Goal: Find contact information: Find contact information

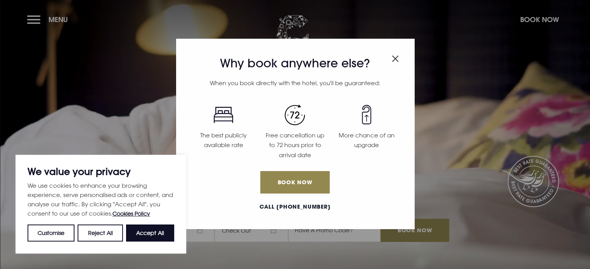
click at [396, 57] on img "Close modal" at bounding box center [395, 58] width 7 height 7
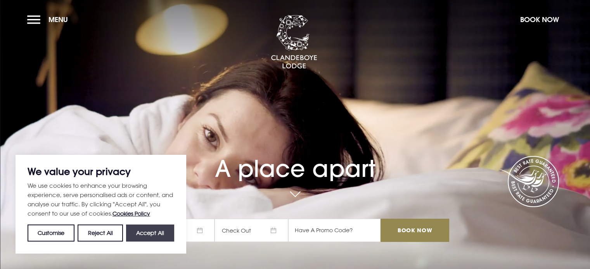
click at [165, 234] on button "Accept All" at bounding box center [150, 233] width 48 height 17
checkbox input "true"
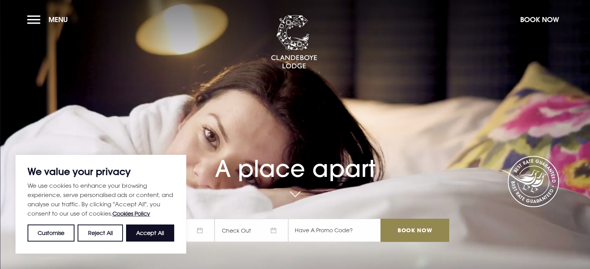
checkbox input "true"
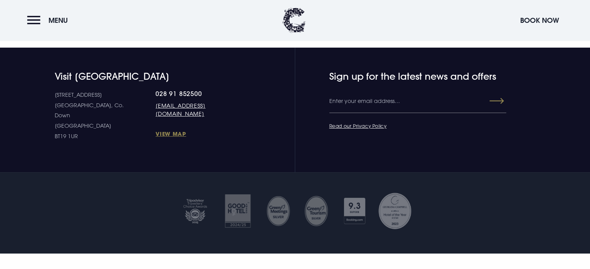
scroll to position [2930, 0]
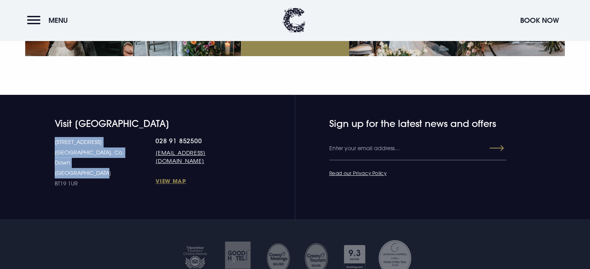
drag, startPoint x: 55, startPoint y: 121, endPoint x: 99, endPoint y: 142, distance: 48.0
click at [99, 142] on p "[STREET_ADDRESS] [STREET_ADDRESS]" at bounding box center [105, 163] width 101 height 52
copy p "[STREET_ADDRESS] Down [GEOGRAPHIC_DATA]"
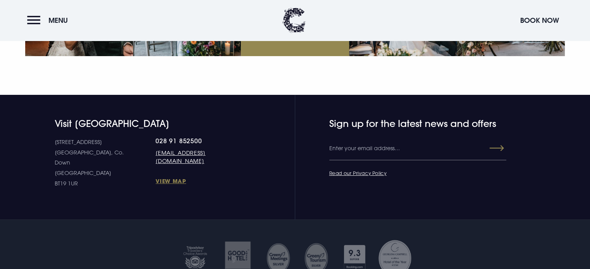
drag, startPoint x: 266, startPoint y: 130, endPoint x: 261, endPoint y: 130, distance: 5.4
click at [266, 130] on div "Visit [GEOGRAPHIC_DATA] [STREET_ADDRESS] Down [GEOGRAPHIC_DATA] BT19 1UR 028 91…" at bounding box center [295, 153] width 549 height 71
drag, startPoint x: 179, startPoint y: 115, endPoint x: 182, endPoint y: 119, distance: 5.0
click at [181, 118] on div "Visit [GEOGRAPHIC_DATA] [STREET_ADDRESS] Down [GEOGRAPHIC_DATA] BT19 1UR 028 91…" at bounding box center [134, 153] width 219 height 71
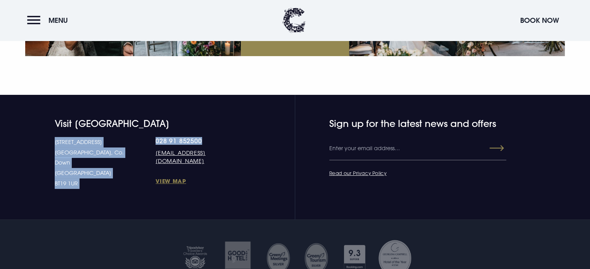
drag, startPoint x: 125, startPoint y: 117, endPoint x: 175, endPoint y: 120, distance: 50.5
click at [175, 120] on div "Visit [GEOGRAPHIC_DATA] [STREET_ADDRESS] Down [GEOGRAPHIC_DATA] BT19 1UR 028 91…" at bounding box center [134, 153] width 219 height 71
click at [178, 137] on link "028 91 852500" at bounding box center [199, 141] width 89 height 8
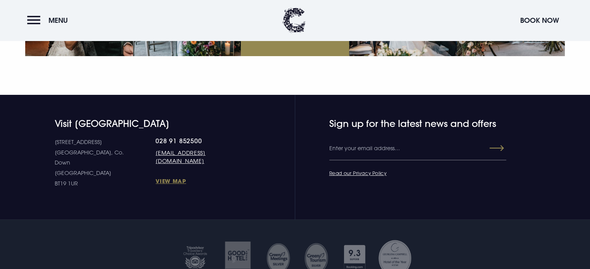
click at [226, 118] on h4 "Visit [GEOGRAPHIC_DATA]" at bounding box center [150, 123] width 190 height 11
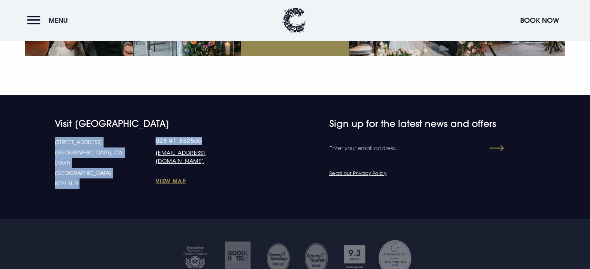
drag, startPoint x: 123, startPoint y: 119, endPoint x: 178, endPoint y: 117, distance: 55.8
click at [178, 118] on div "Visit [GEOGRAPHIC_DATA] [STREET_ADDRESS] Down [GEOGRAPHIC_DATA] BT19 1UR 028 91…" at bounding box center [134, 153] width 219 height 71
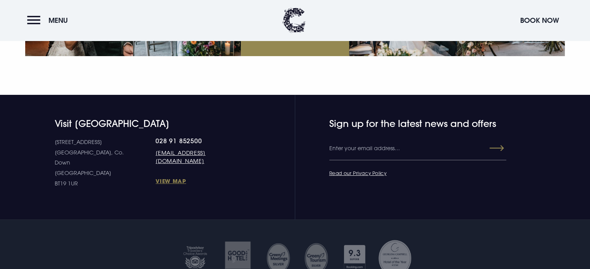
drag, startPoint x: 179, startPoint y: 116, endPoint x: 182, endPoint y: 108, distance: 8.2
click at [182, 118] on h4 "Visit [GEOGRAPHIC_DATA]" at bounding box center [150, 123] width 190 height 11
drag, startPoint x: 128, startPoint y: 117, endPoint x: 139, endPoint y: 120, distance: 11.1
click at [155, 137] on link "028 91 852500" at bounding box center [199, 141] width 89 height 8
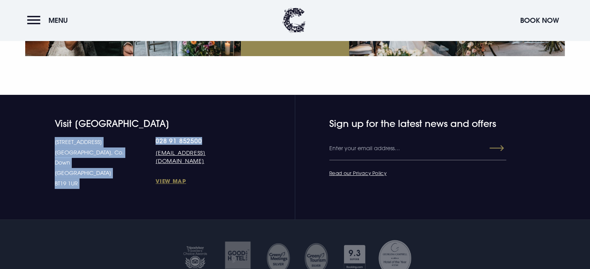
drag, startPoint x: 123, startPoint y: 118, endPoint x: 191, endPoint y: 123, distance: 68.4
click at [190, 137] on div "[STREET_ADDRESS] Down [GEOGRAPHIC_DATA] BT19 1UR 028 91 852500 [EMAIL_ADDRESS][…" at bounding box center [150, 163] width 190 height 52
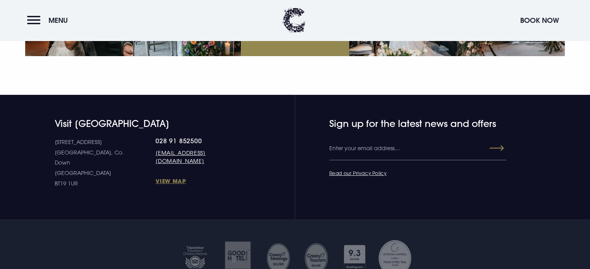
drag, startPoint x: 192, startPoint y: 118, endPoint x: 199, endPoint y: 106, distance: 13.8
click at [199, 118] on h4 "Visit [GEOGRAPHIC_DATA]" at bounding box center [150, 123] width 190 height 11
drag, startPoint x: 54, startPoint y: 156, endPoint x: 93, endPoint y: 159, distance: 39.3
click at [93, 159] on div "Visit [GEOGRAPHIC_DATA] [STREET_ADDRESS] Down [GEOGRAPHIC_DATA] BT19 1UR 028 91…" at bounding box center [134, 153] width 219 height 71
copy p "BT19 1UR"
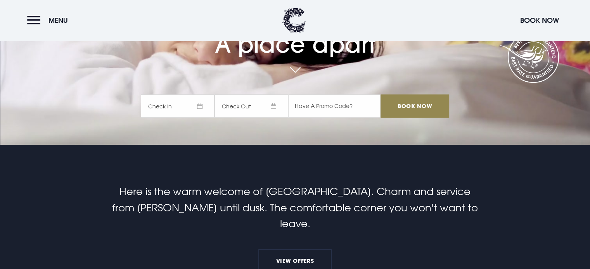
scroll to position [0, 0]
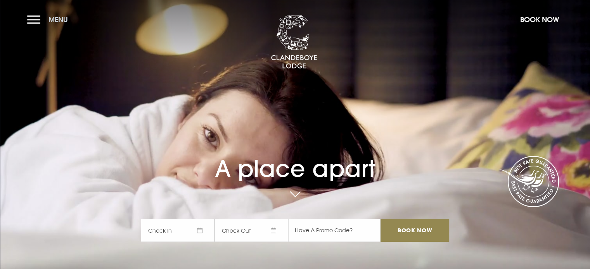
click at [38, 19] on button "Menu" at bounding box center [49, 19] width 45 height 17
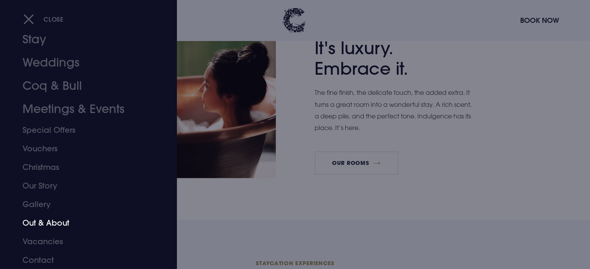
scroll to position [465, 0]
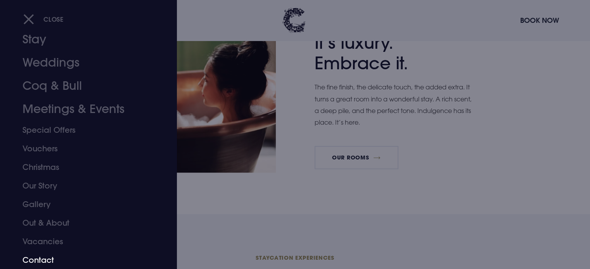
click at [41, 260] on link "Contact" at bounding box center [83, 260] width 123 height 19
